Goal: Information Seeking & Learning: Learn about a topic

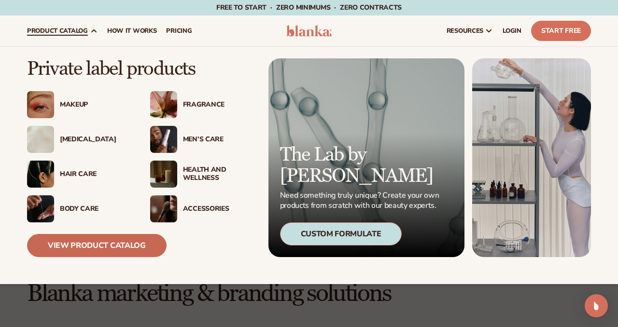
click at [102, 243] on link "View Product Catalog" at bounding box center [97, 245] width 140 height 23
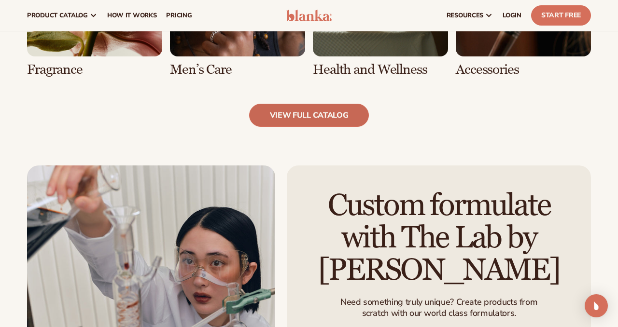
scroll to position [968, 0]
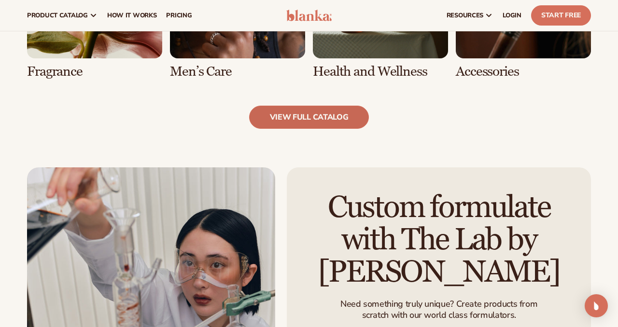
click at [308, 111] on link "view full catalog" at bounding box center [309, 117] width 120 height 23
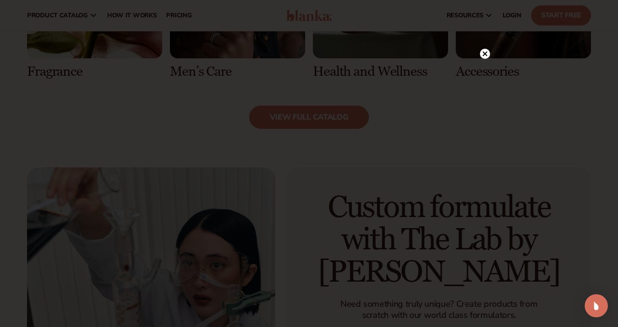
click at [486, 57] on circle at bounding box center [485, 54] width 10 height 10
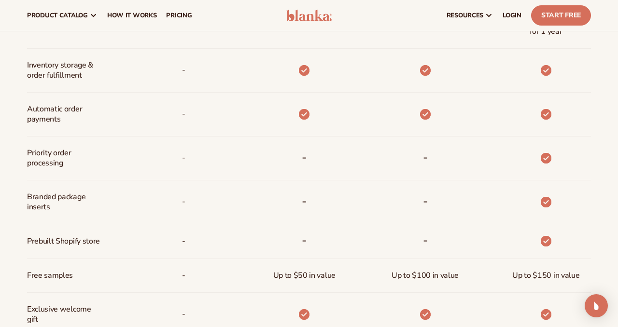
scroll to position [547, 0]
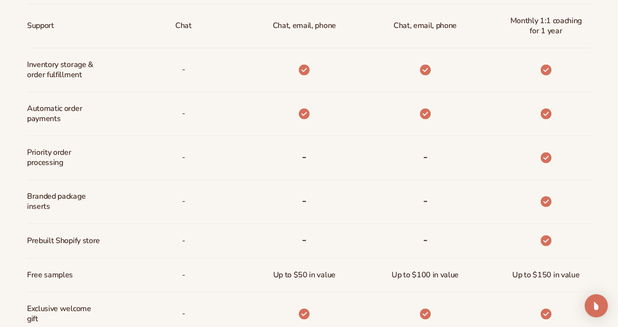
click at [366, 170] on div "-" at bounding box center [409, 158] width 121 height 44
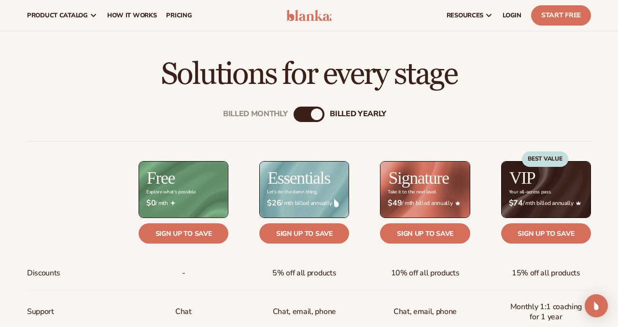
scroll to position [0, 0]
